Goal: Information Seeking & Learning: Find specific page/section

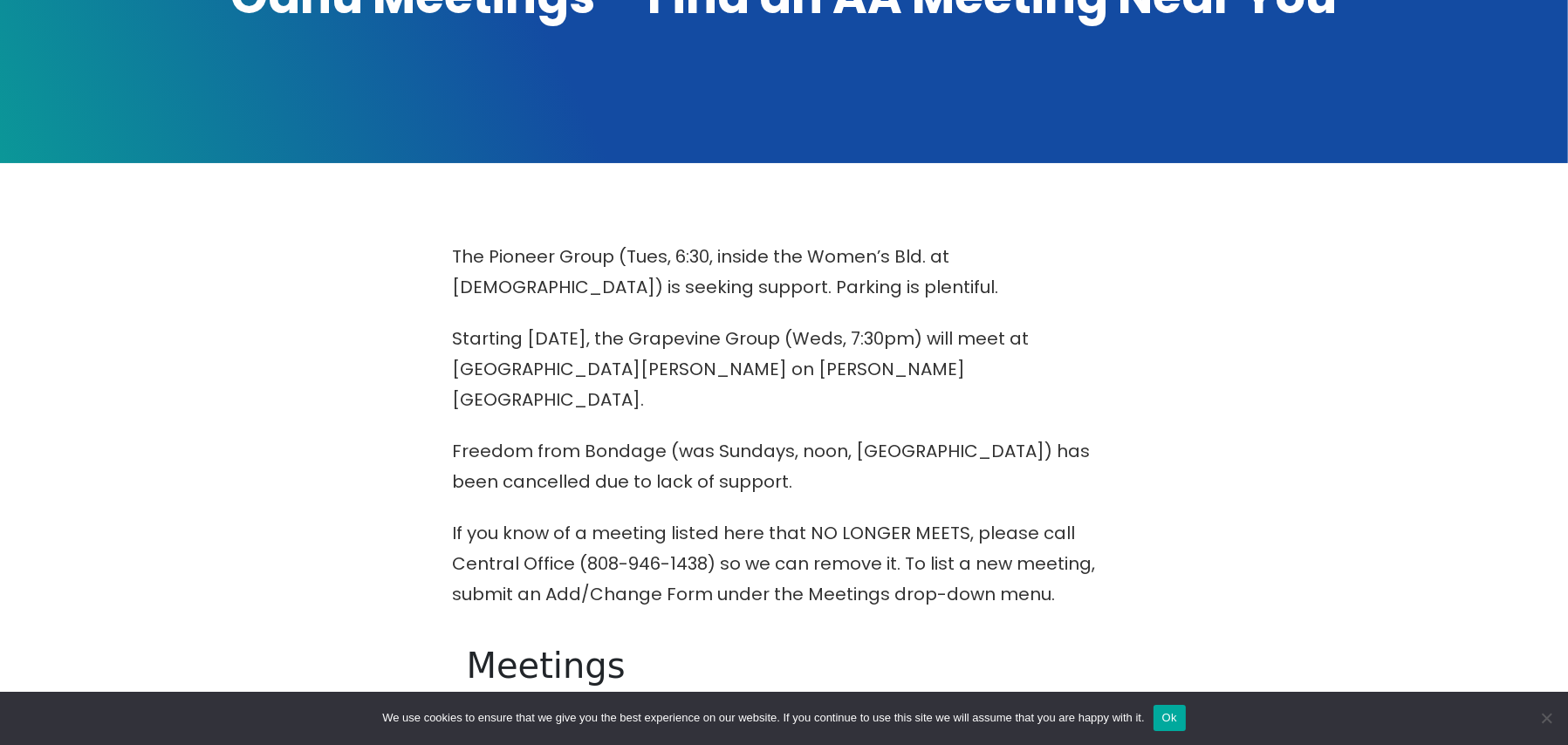
scroll to position [814, 0]
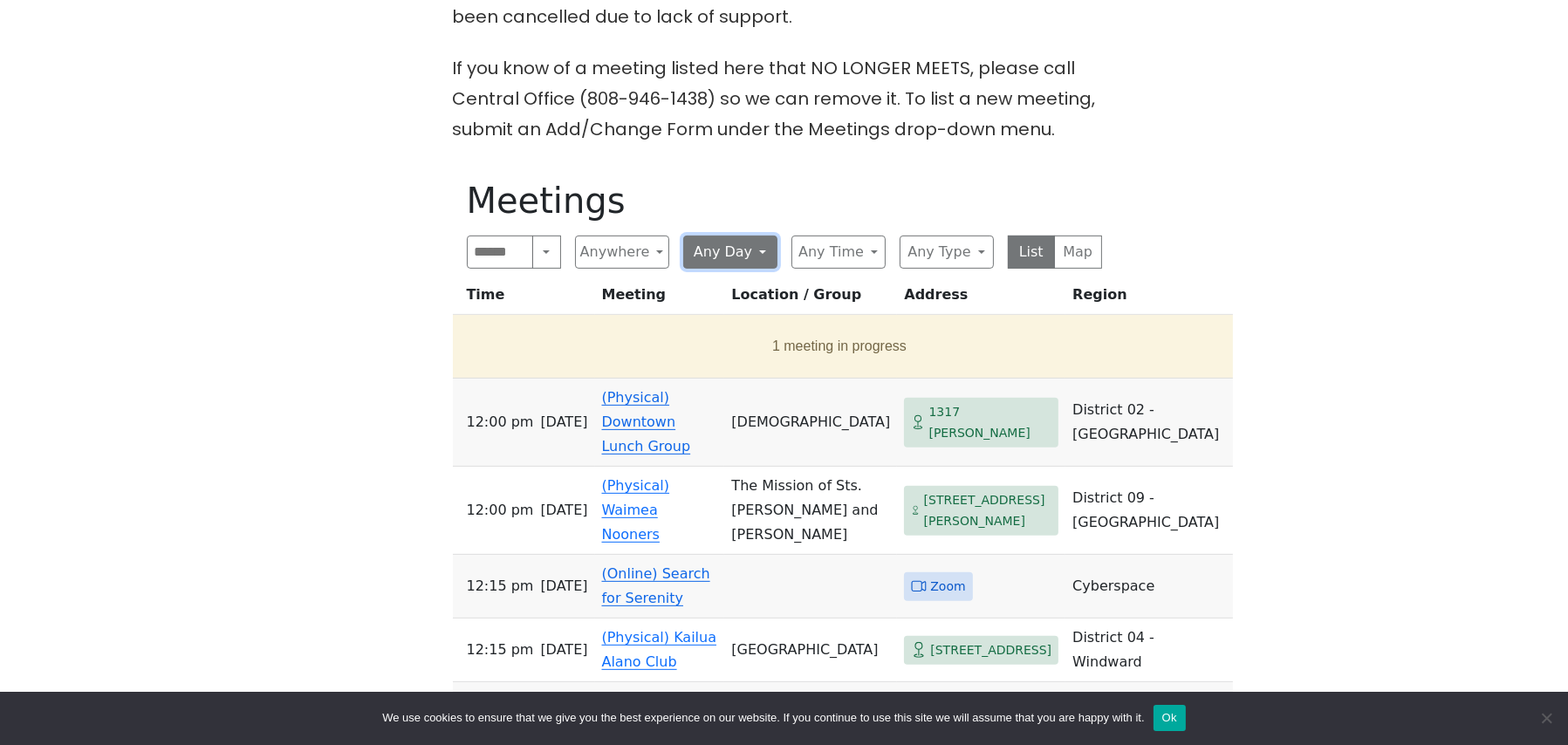
click at [756, 235] on button "Any Day" at bounding box center [730, 251] width 94 height 33
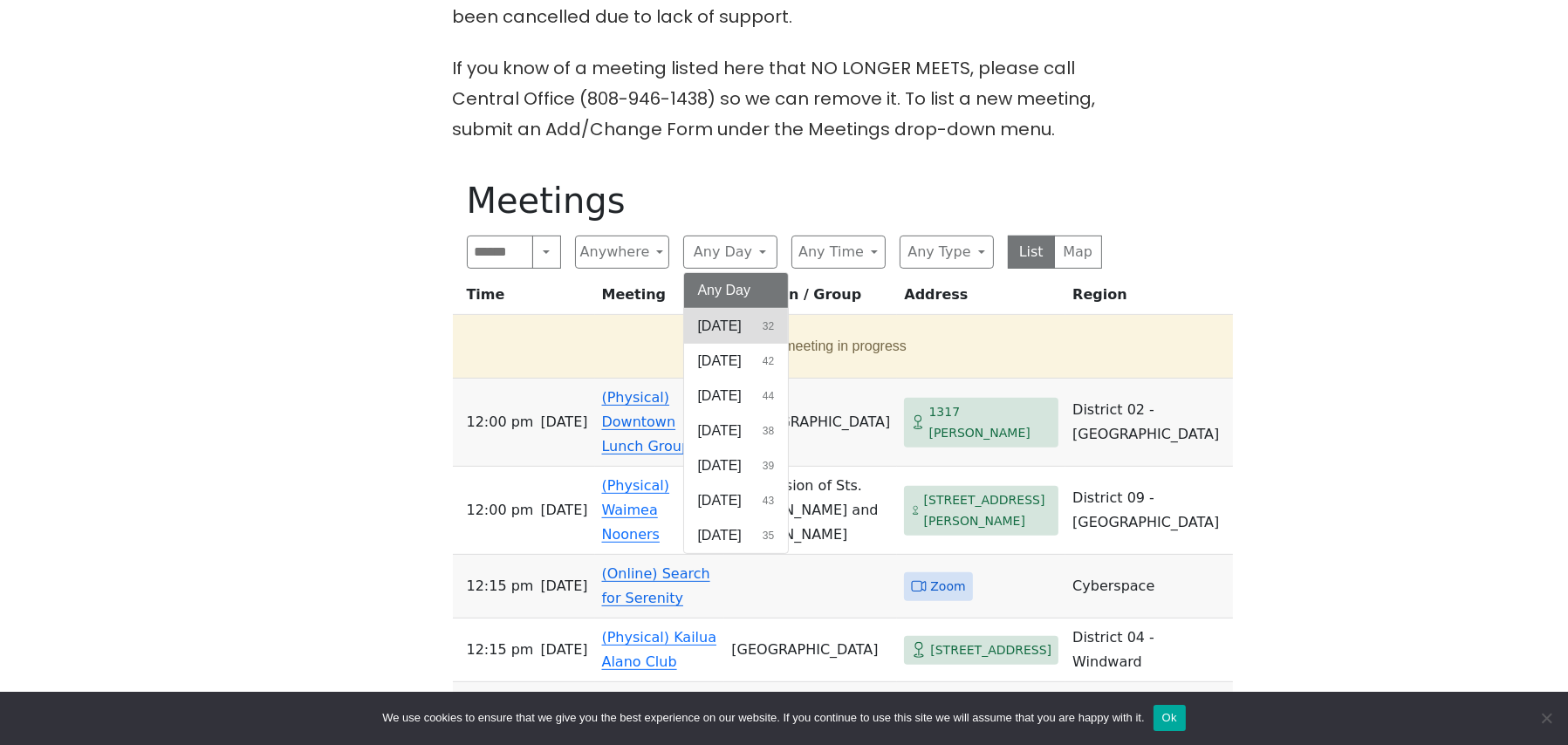
click at [750, 309] on button "[DATE] 32" at bounding box center [736, 326] width 105 height 35
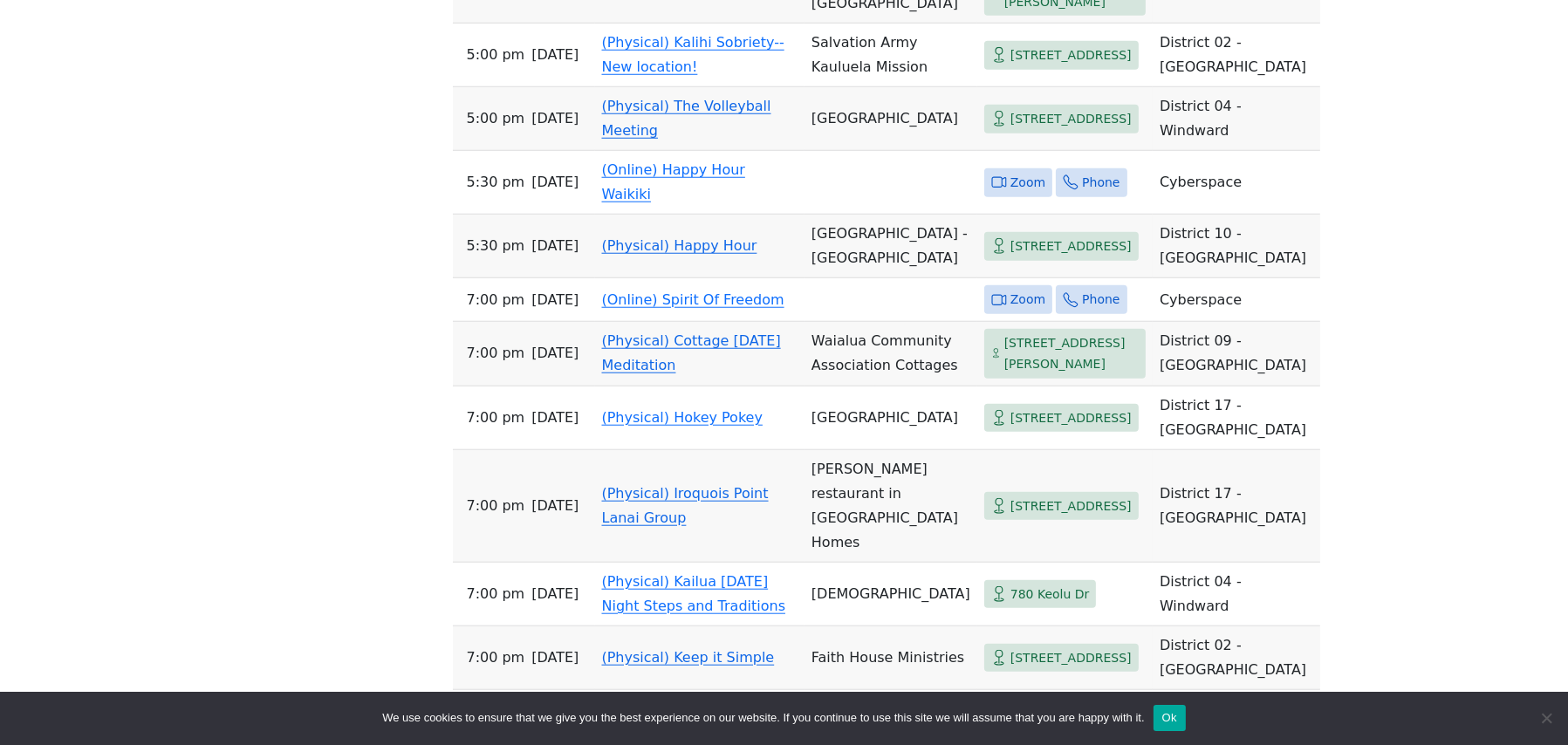
scroll to position [2150, 0]
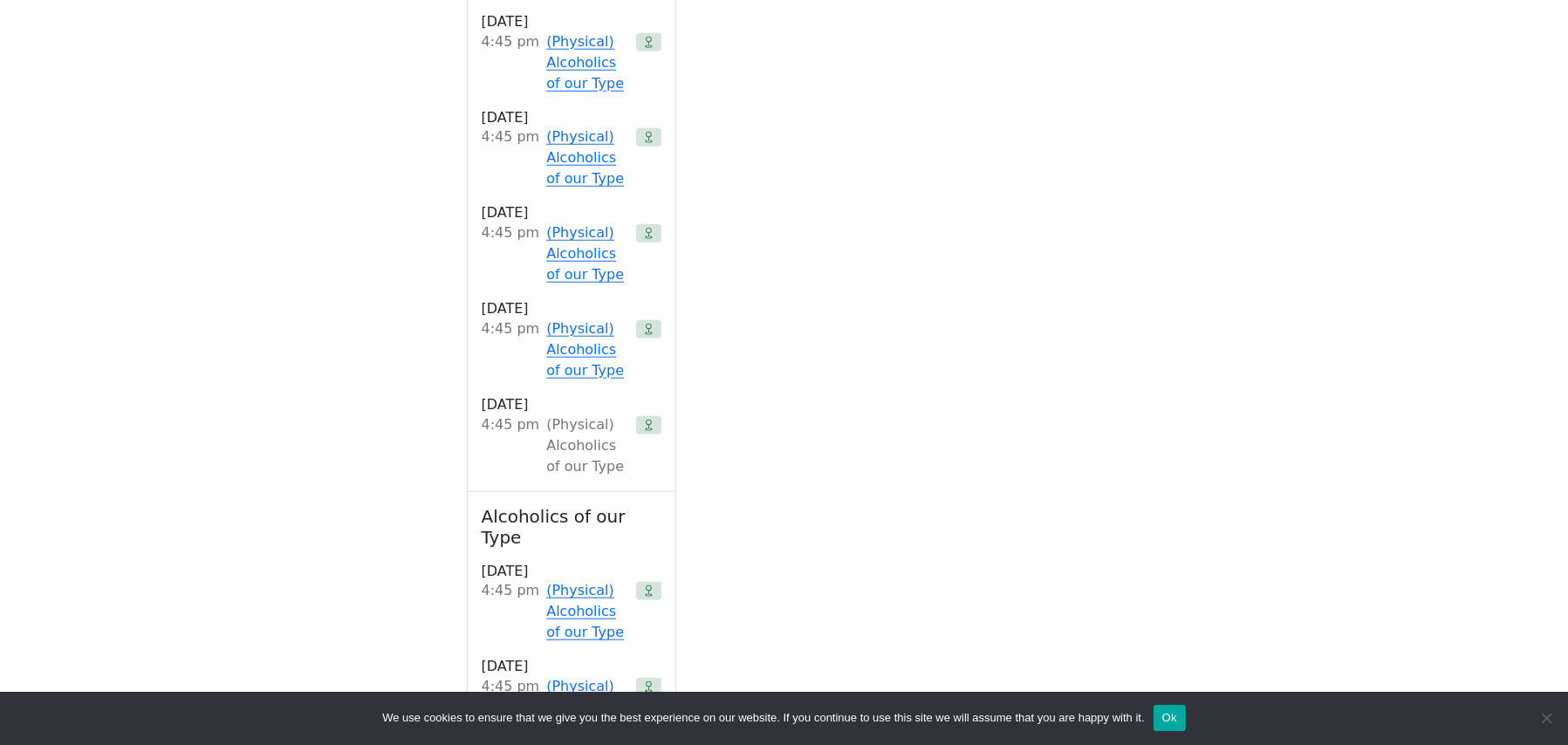
scroll to position [940, 0]
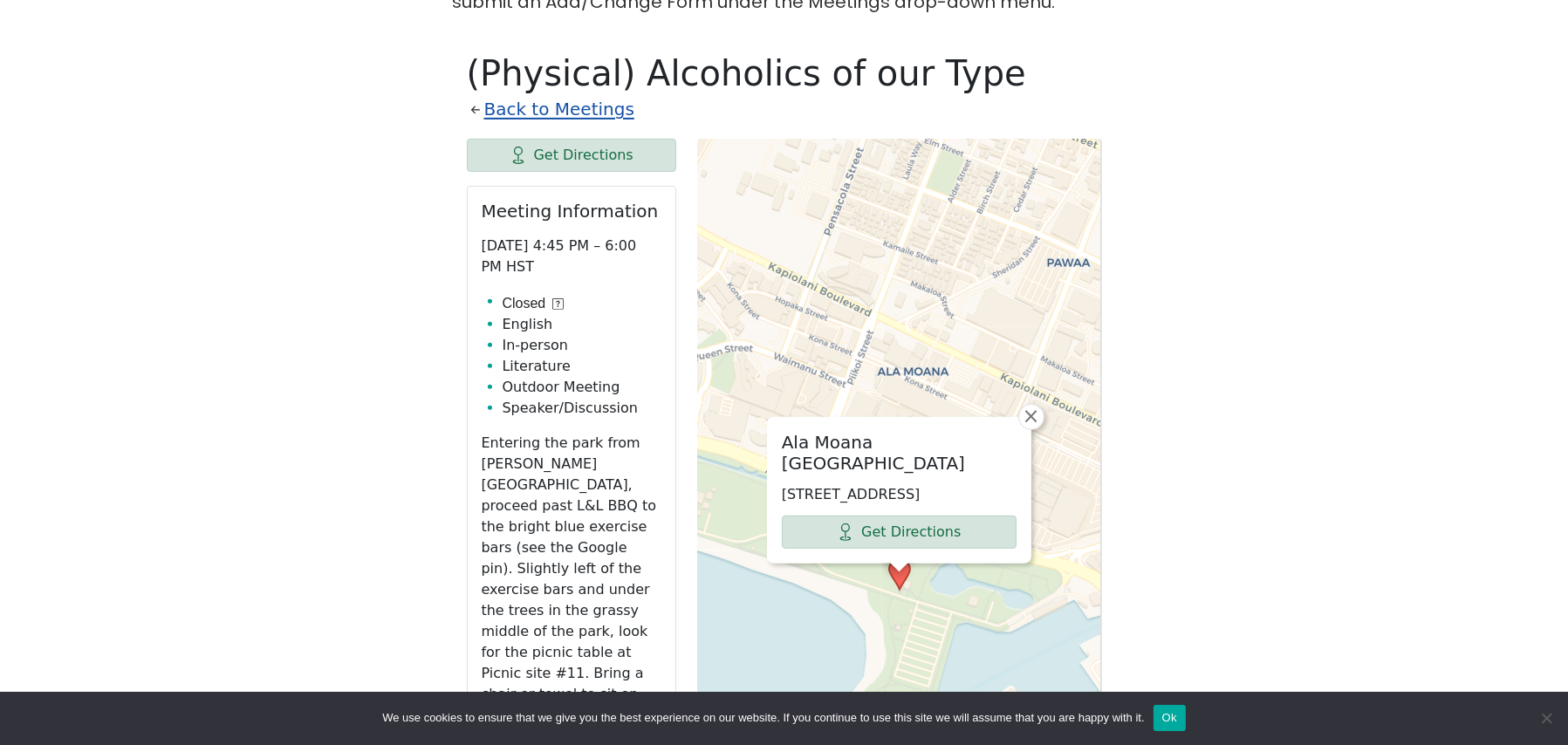
click at [520, 94] on link "Back to Meetings" at bounding box center [559, 110] width 150 height 30
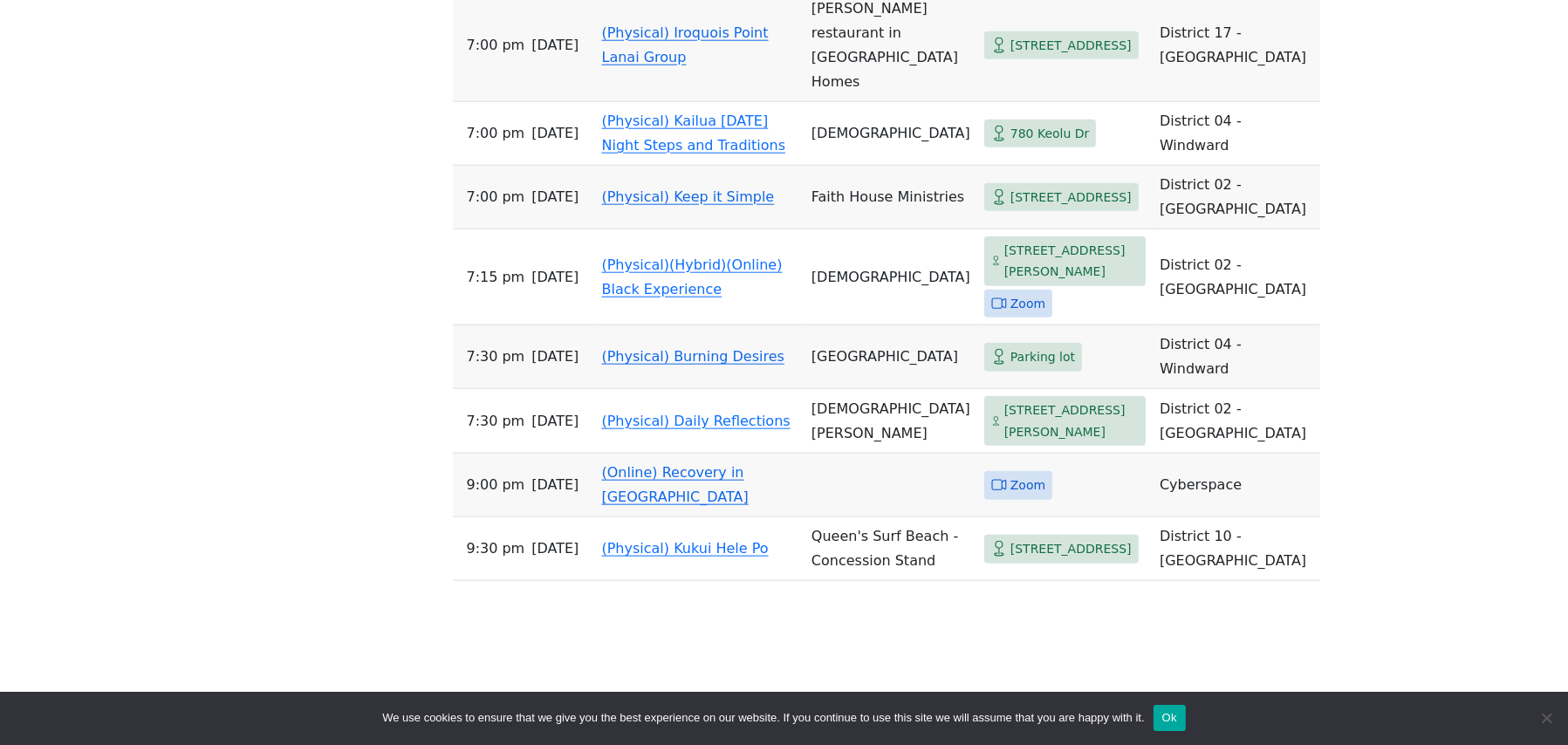
scroll to position [2684, 0]
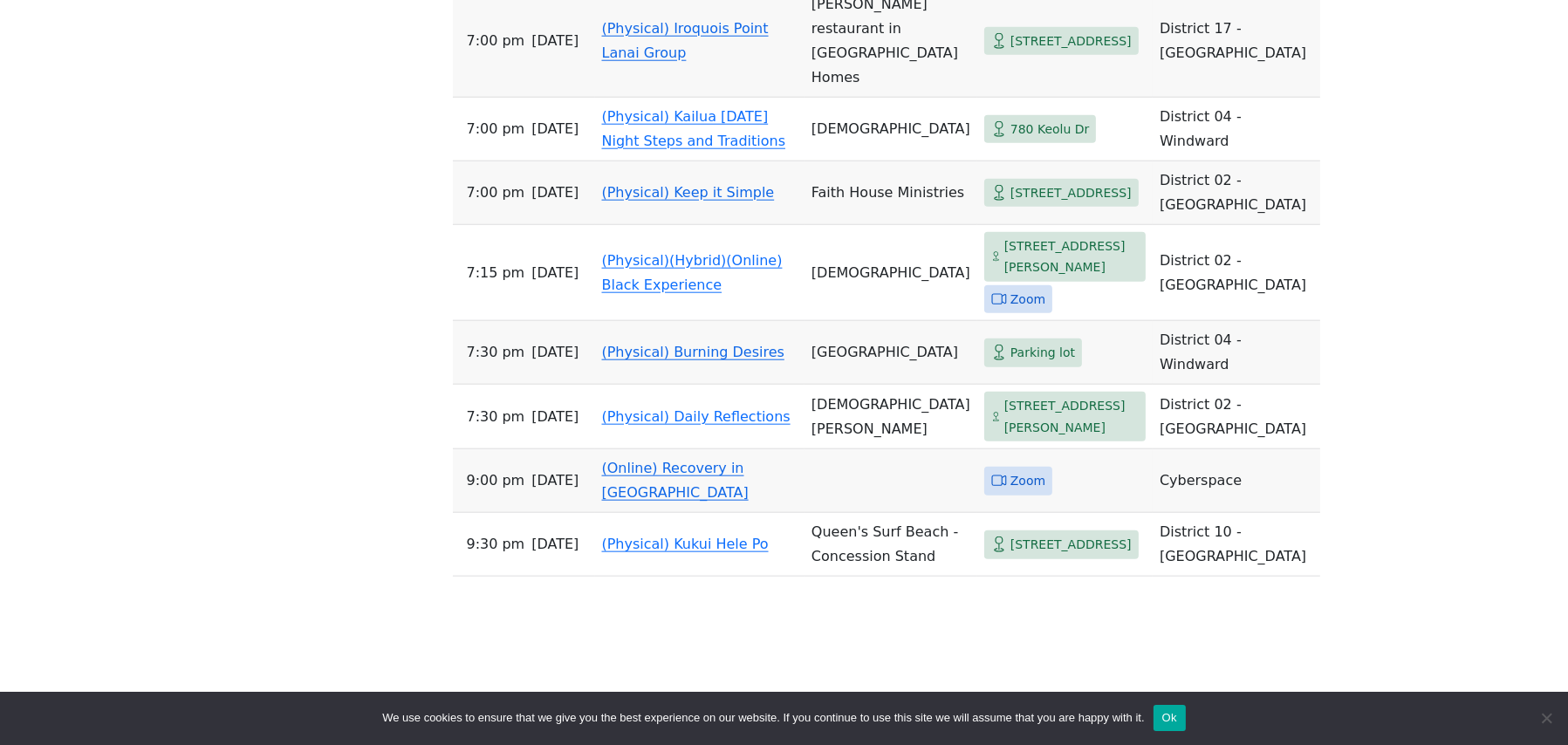
click at [1010, 204] on span "[STREET_ADDRESS]" at bounding box center [1070, 193] width 121 height 22
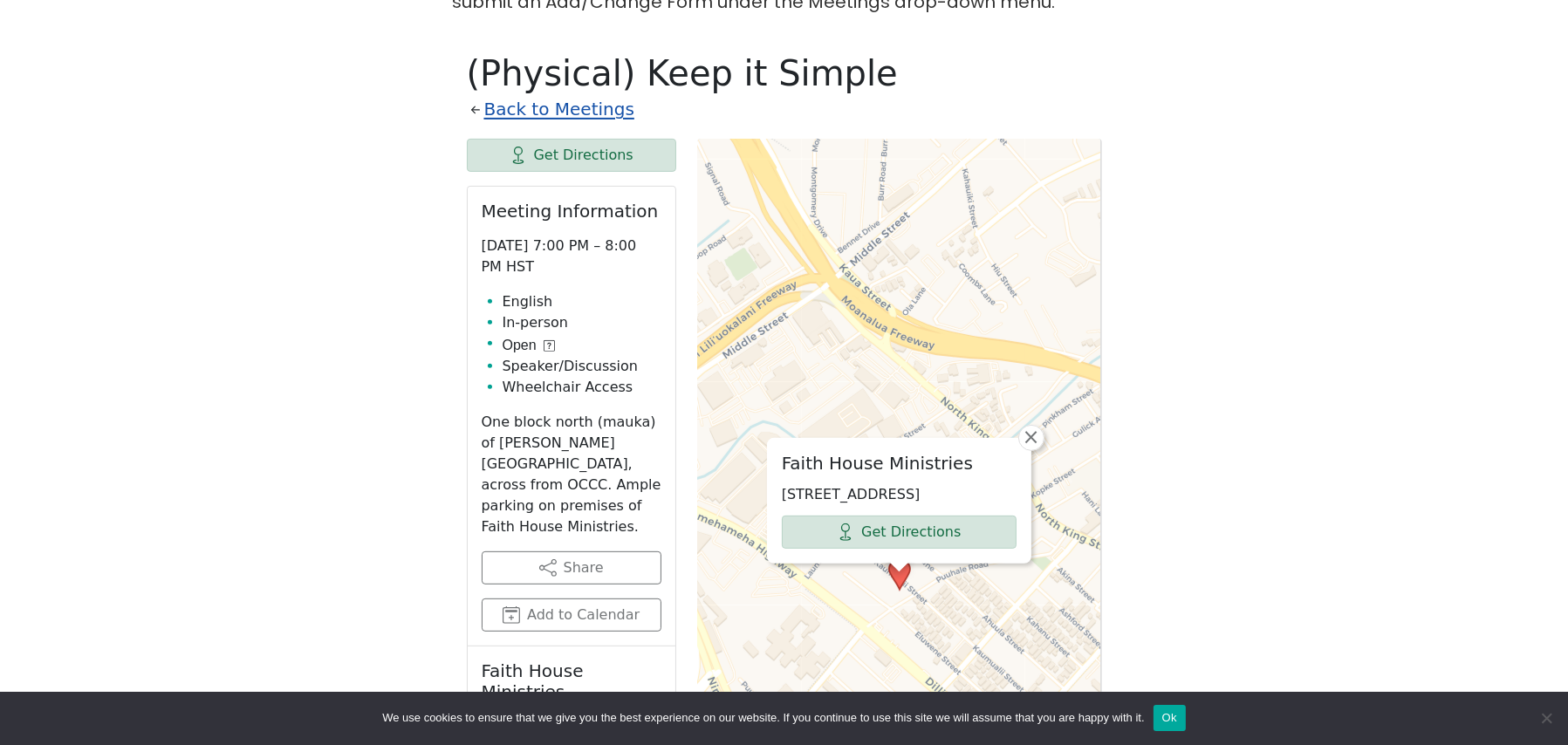
click at [513, 94] on link "Back to Meetings" at bounding box center [559, 110] width 150 height 30
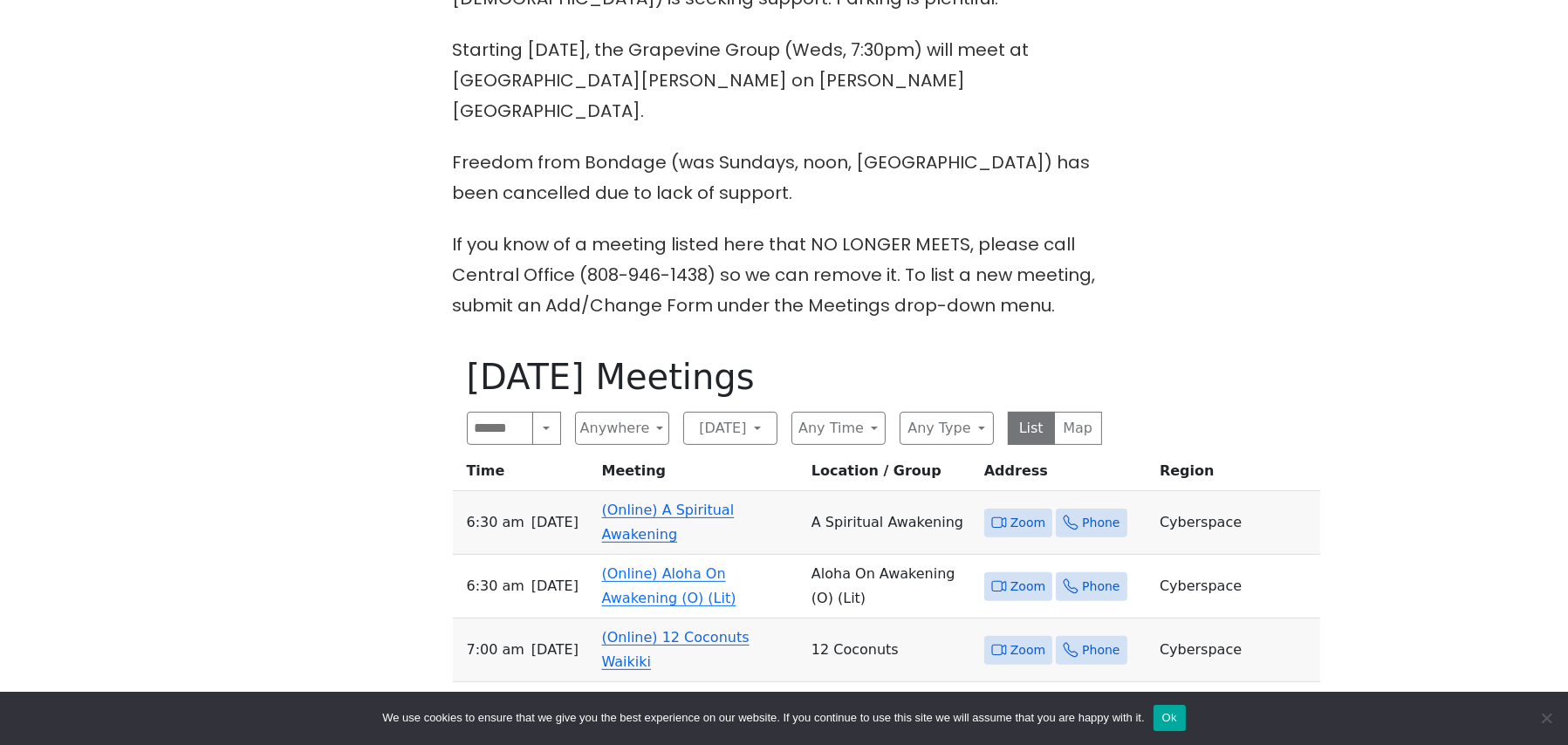
scroll to position [301, 0]
